Goal: Communication & Community: Answer question/provide support

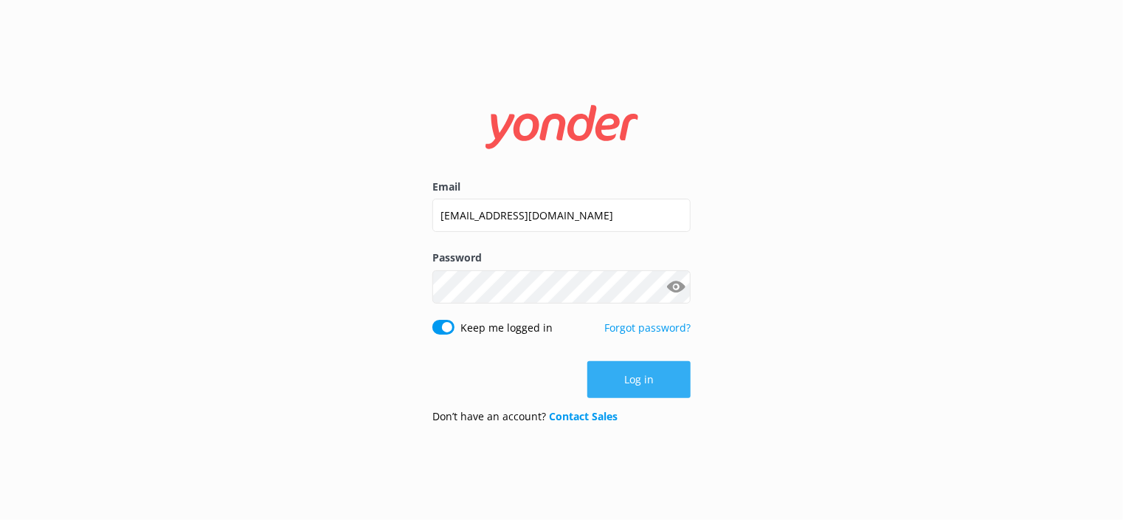
click at [661, 386] on button "Log in" at bounding box center [638, 379] width 103 height 37
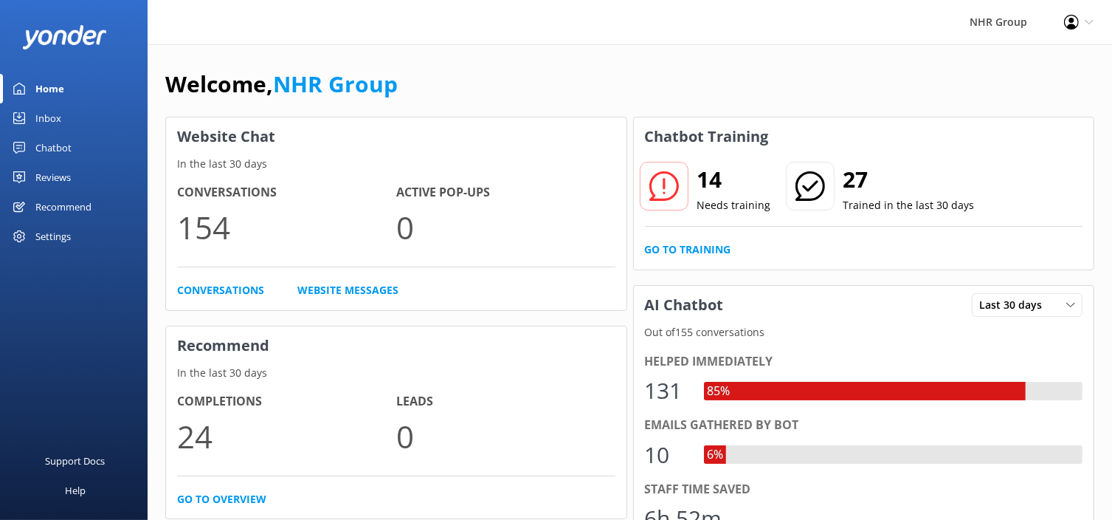
click at [71, 117] on link "Inbox" at bounding box center [74, 118] width 148 height 30
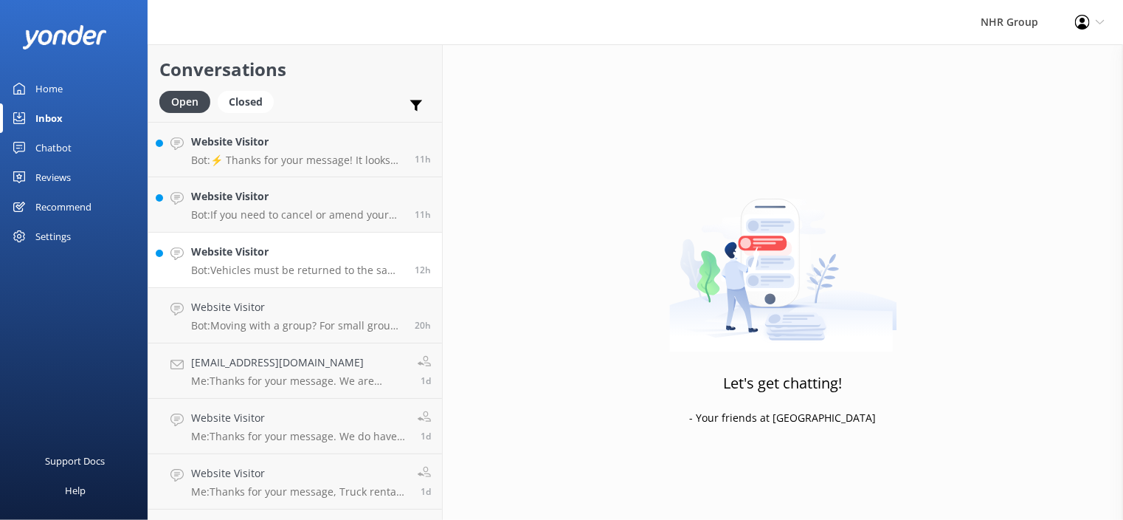
click at [254, 250] on h4 "Website Visitor" at bounding box center [297, 252] width 213 height 16
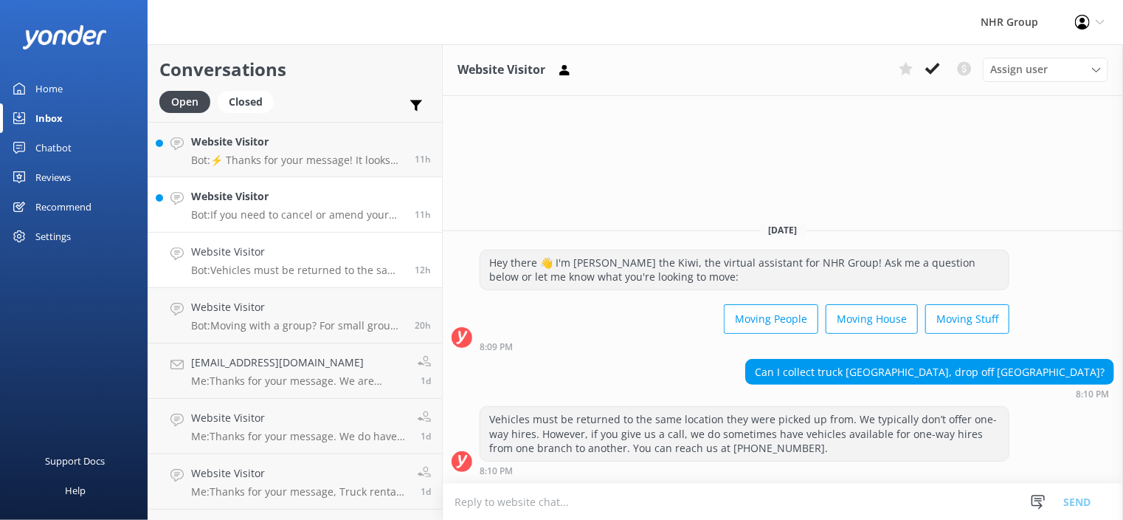
click at [334, 200] on h4 "Website Visitor" at bounding box center [297, 196] width 213 height 16
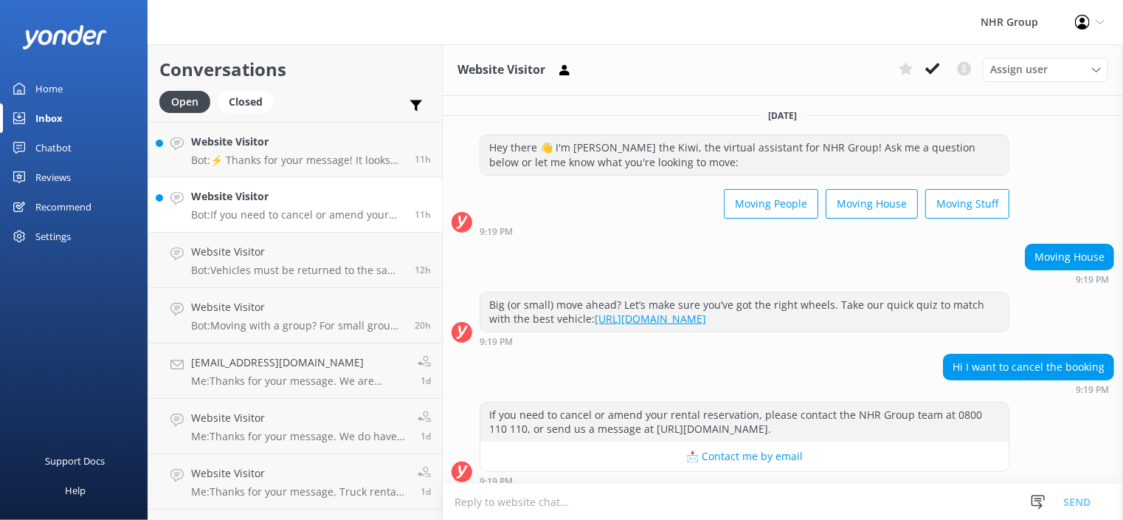
scroll to position [8, 0]
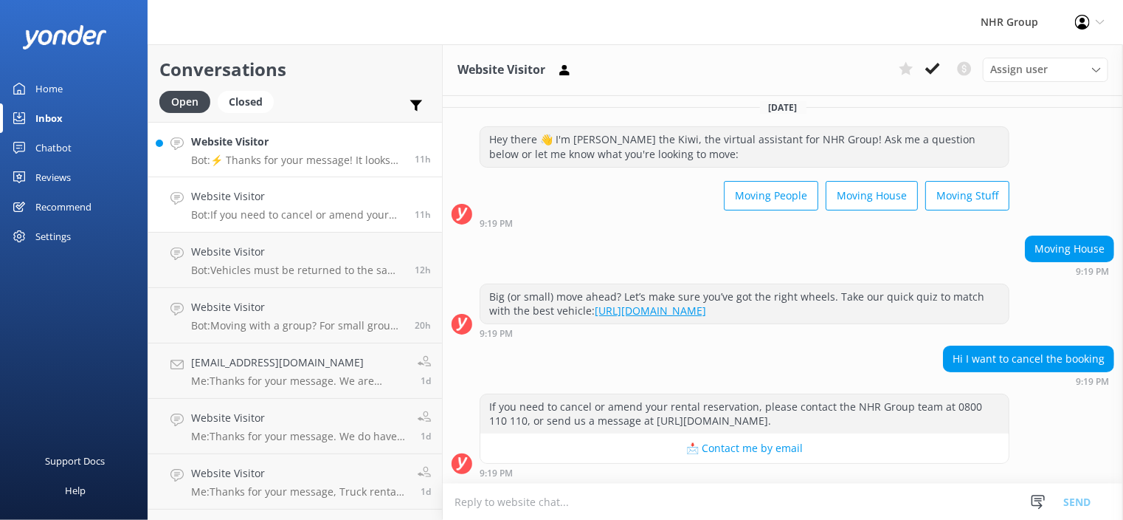
click at [357, 162] on p "Bot: ⚡ Thanks for your message! It looks like this one might be best handled by…" at bounding box center [297, 160] width 213 height 13
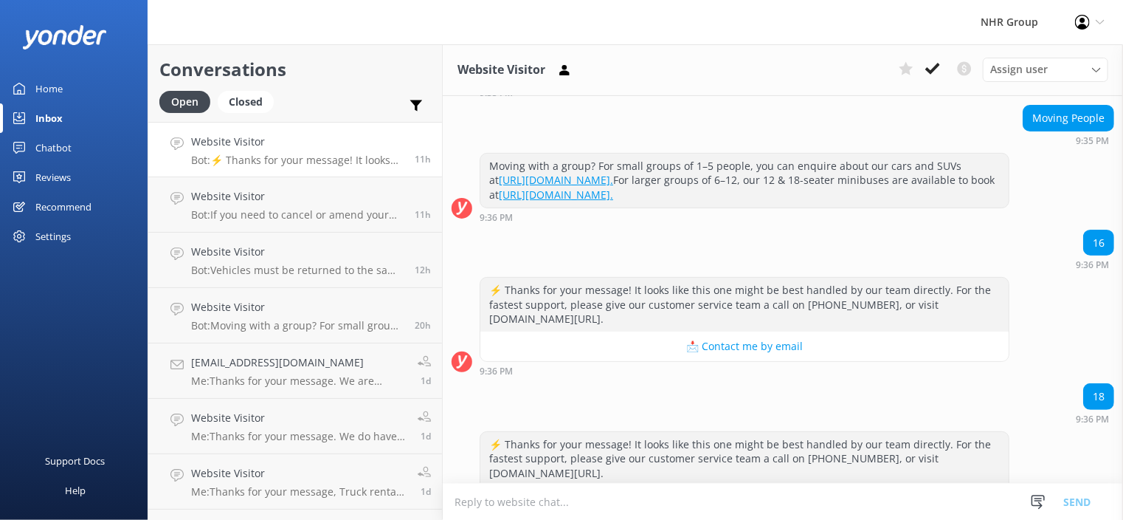
scroll to position [148, 0]
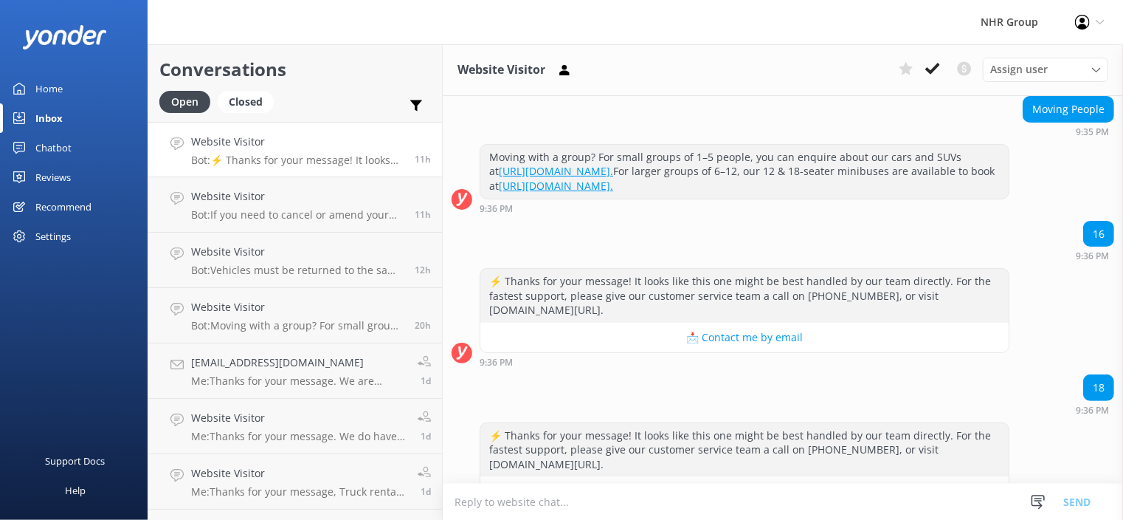
click at [717, 501] on textarea at bounding box center [783, 501] width 680 height 36
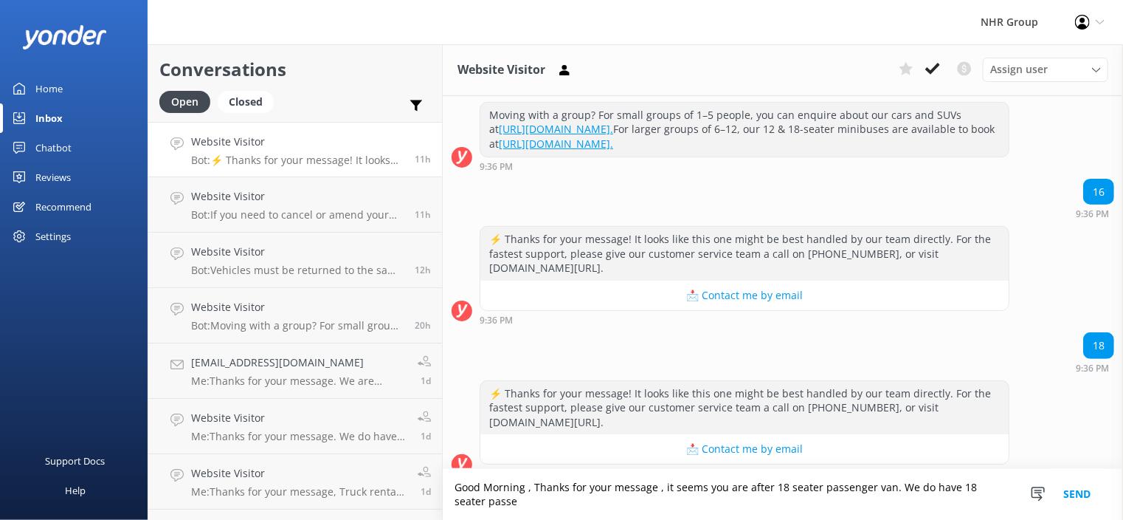
scroll to position [204, 0]
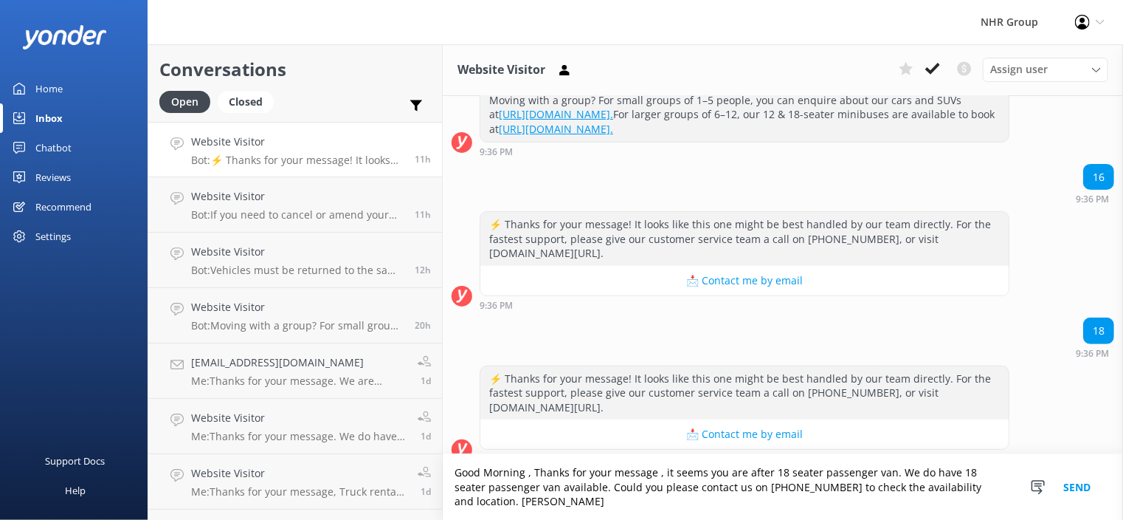
type textarea "Good Morning , Thanks for your message , it seems you are after 18 seater passe…"
click at [1080, 489] on button "Send" at bounding box center [1076, 487] width 55 height 66
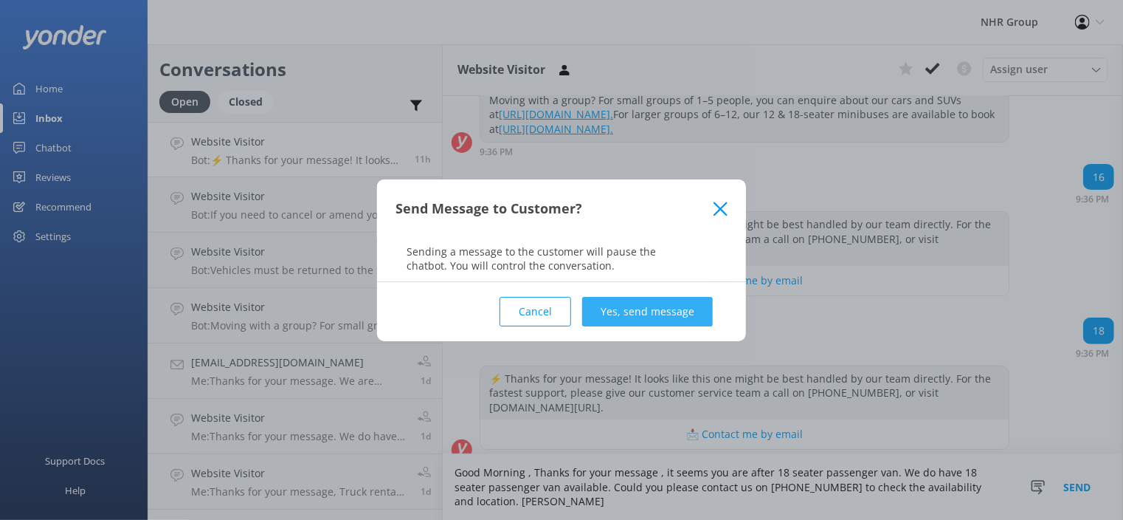
click at [685, 317] on button "Yes, send message" at bounding box center [647, 312] width 131 height 30
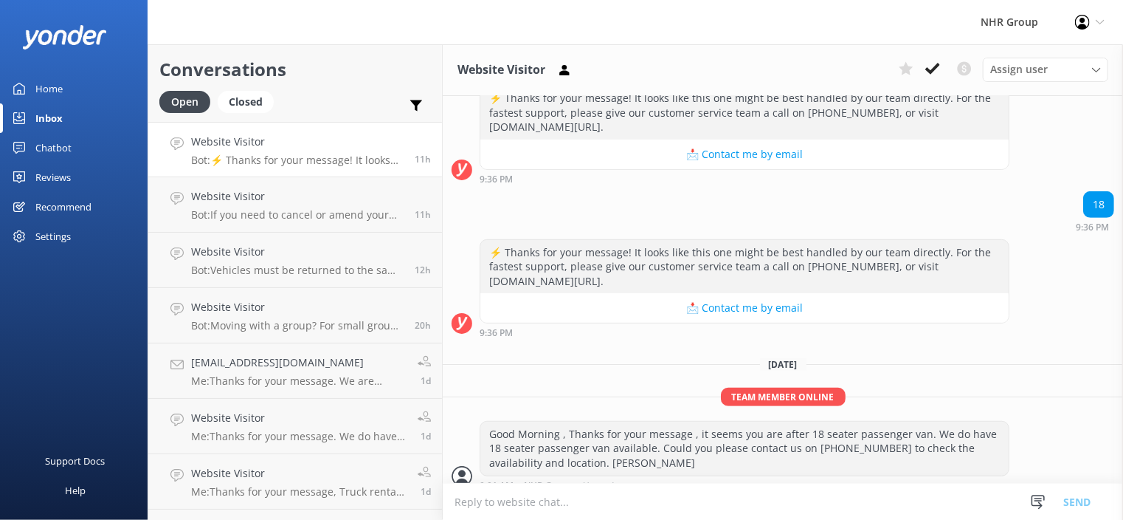
scroll to position [342, 0]
